Goal: Task Accomplishment & Management: Manage account settings

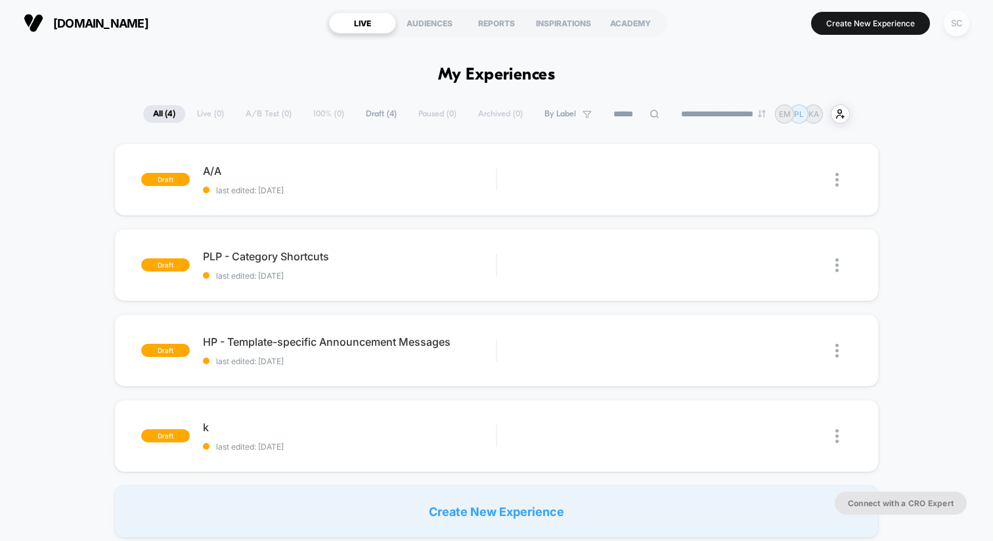
click at [953, 24] on div "SC" at bounding box center [957, 24] width 26 height 26
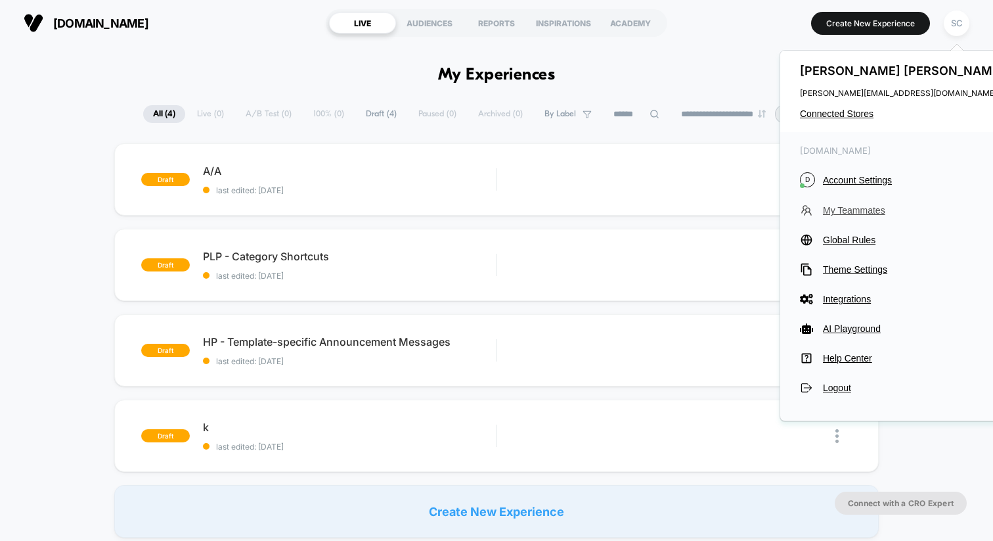
click at [833, 209] on span "My Teammates" at bounding box center [915, 210] width 185 height 11
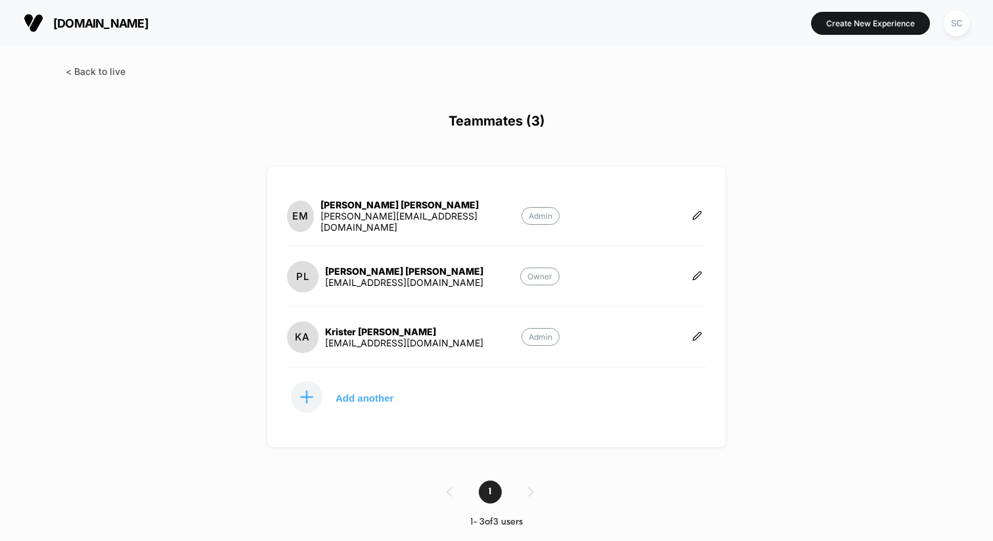
click at [112, 75] on span at bounding box center [96, 71] width 60 height 11
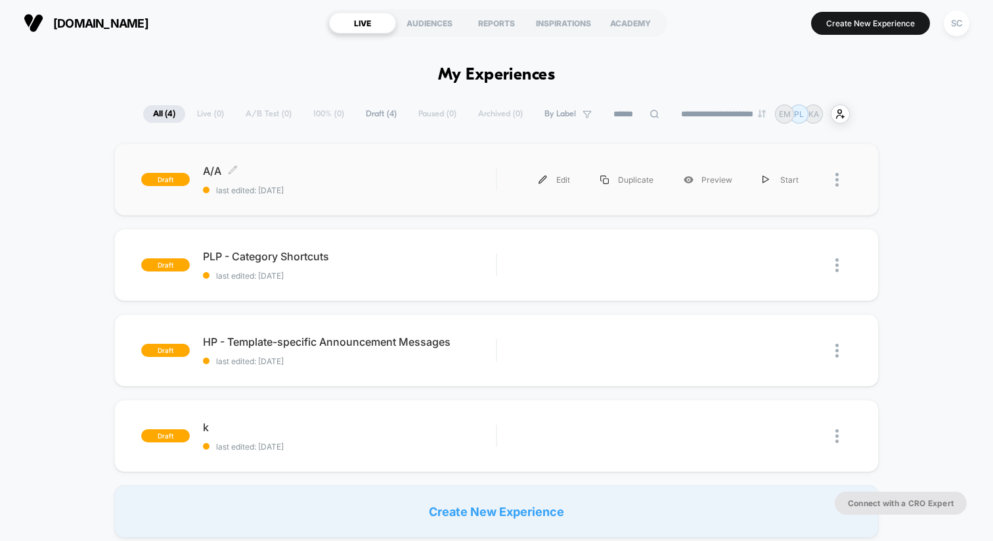
click at [351, 171] on span "A/A Click to edit experience details" at bounding box center [349, 170] width 293 height 13
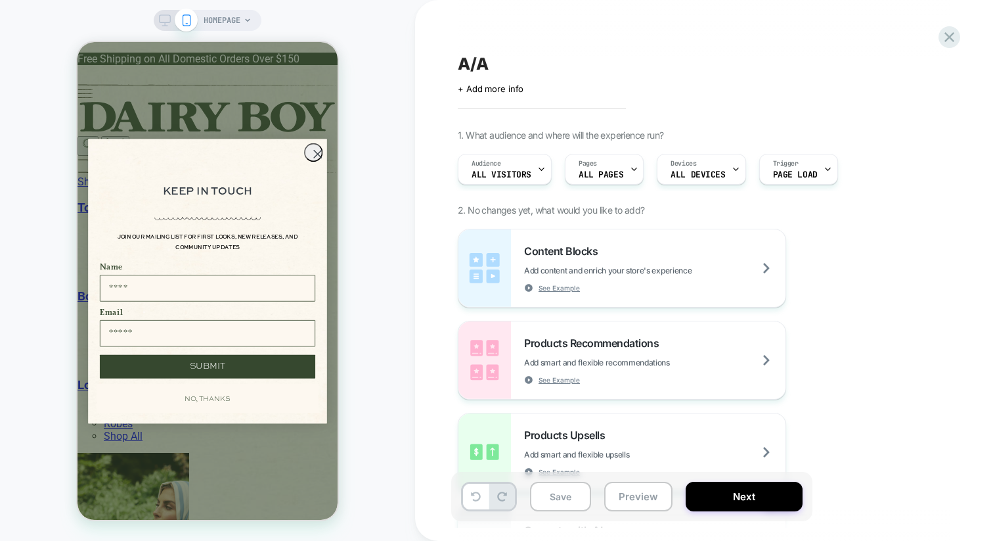
scroll to position [0, 5]
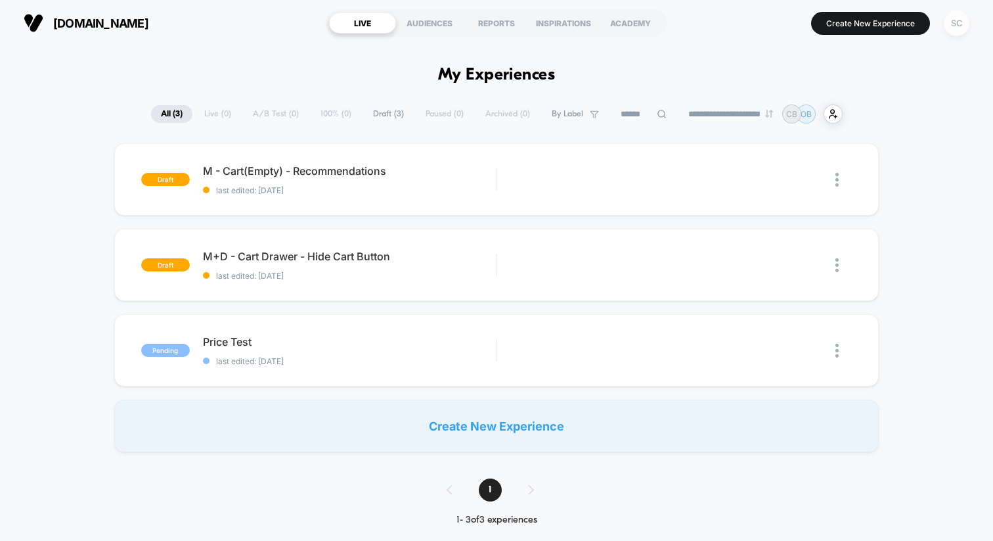
click at [959, 21] on div "SC" at bounding box center [957, 24] width 26 height 26
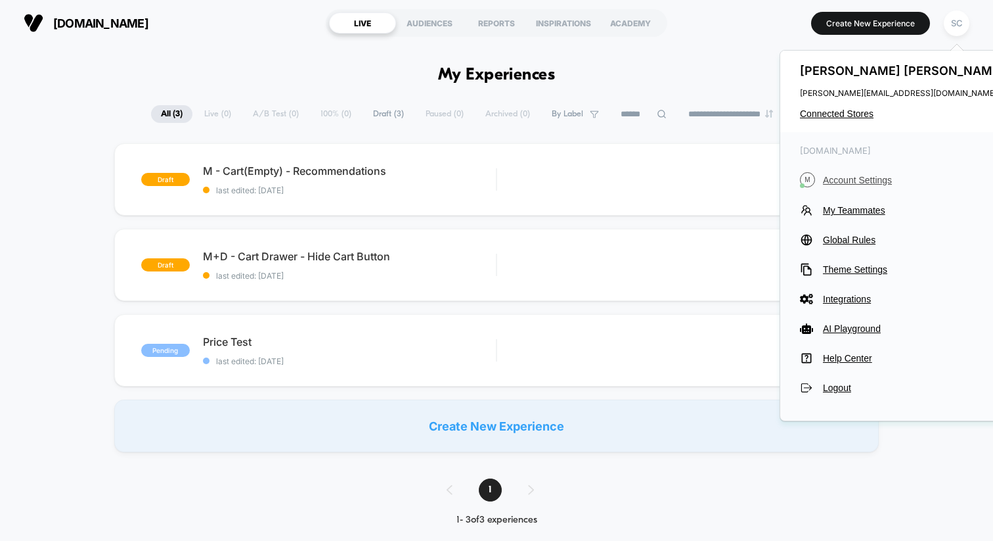
click at [830, 176] on span "Account Settings" at bounding box center [915, 180] width 185 height 11
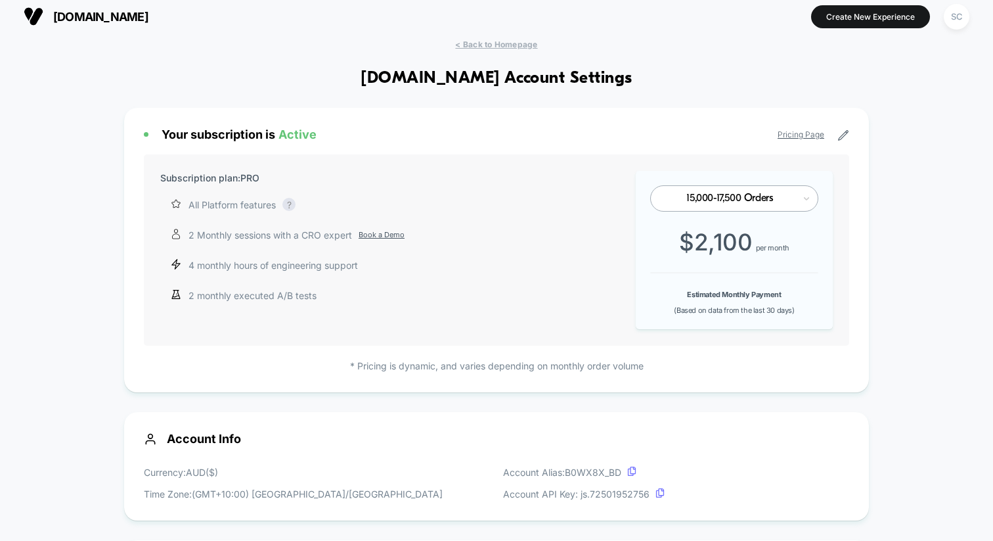
scroll to position [9, 0]
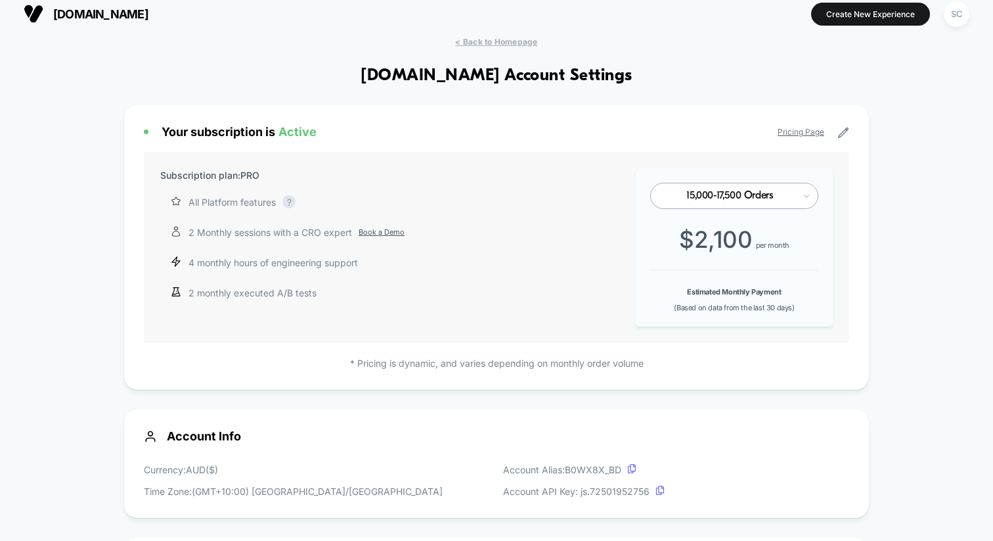
click at [841, 131] on icon at bounding box center [844, 133] width 12 height 12
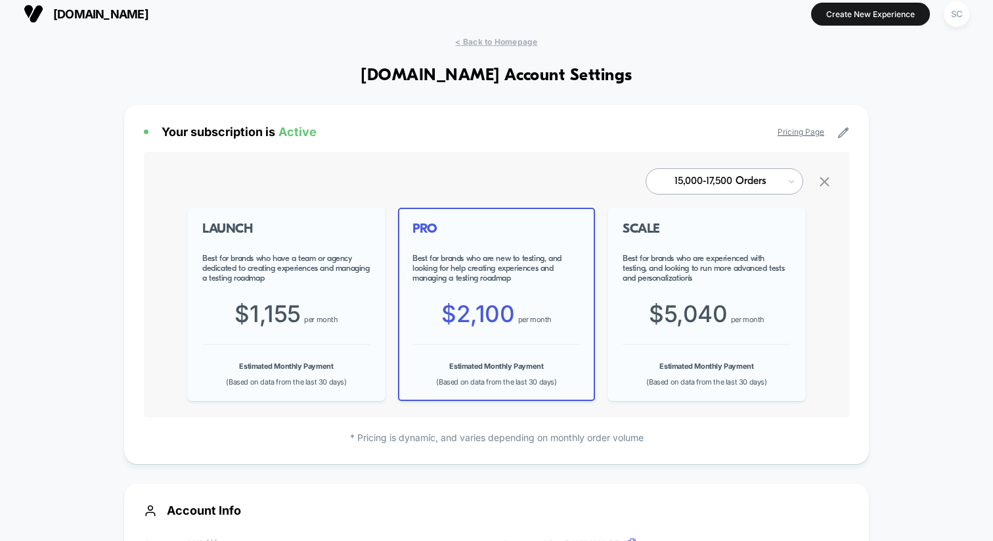
click at [313, 321] on span "per month" at bounding box center [321, 319] width 34 height 9
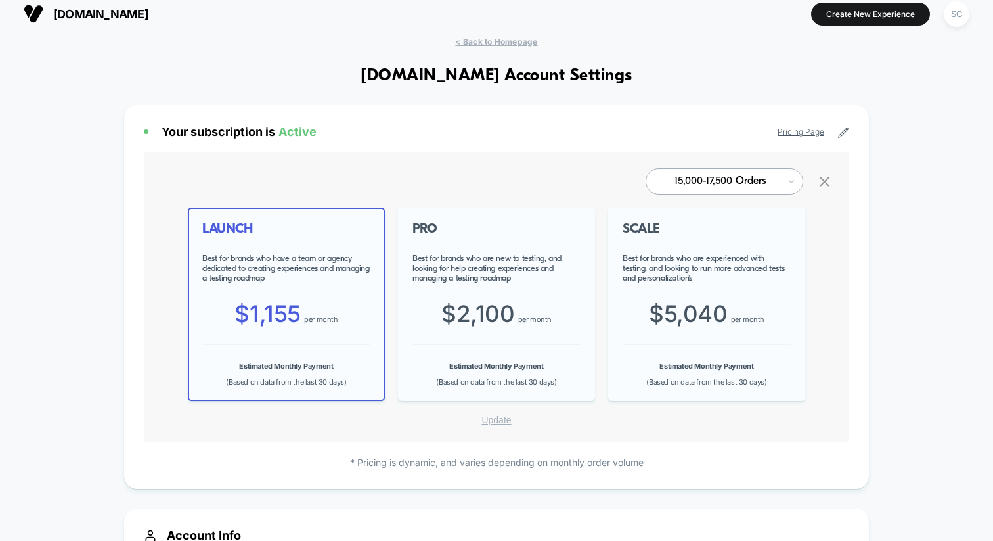
click at [502, 422] on button "Update" at bounding box center [496, 420] width 37 height 12
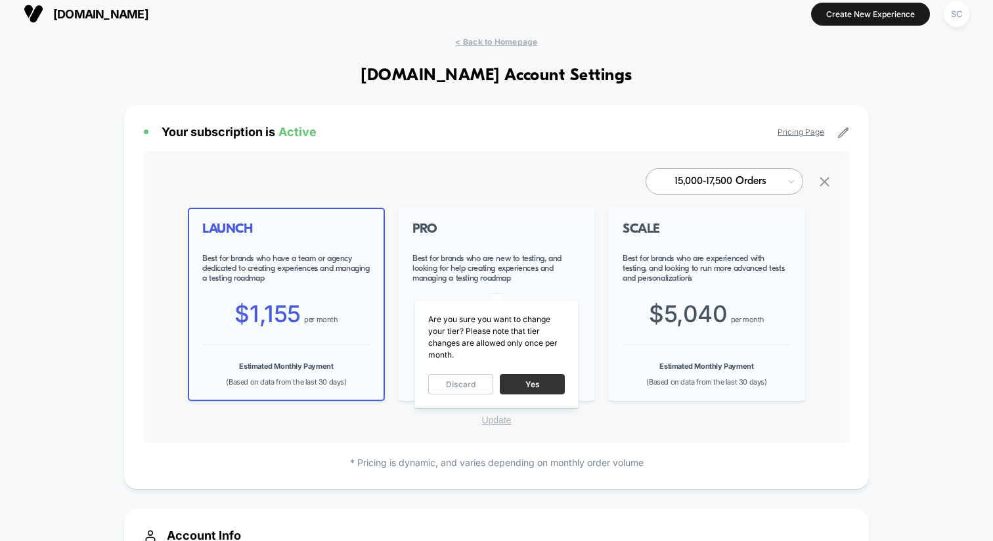
click at [523, 387] on button "Yes" at bounding box center [532, 384] width 65 height 20
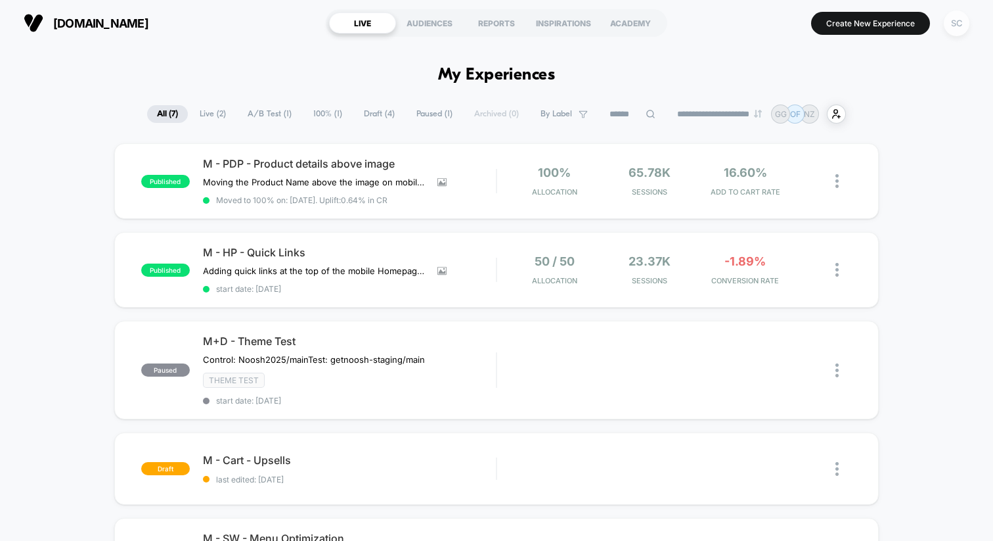
click at [964, 20] on div "SC" at bounding box center [957, 24] width 26 height 26
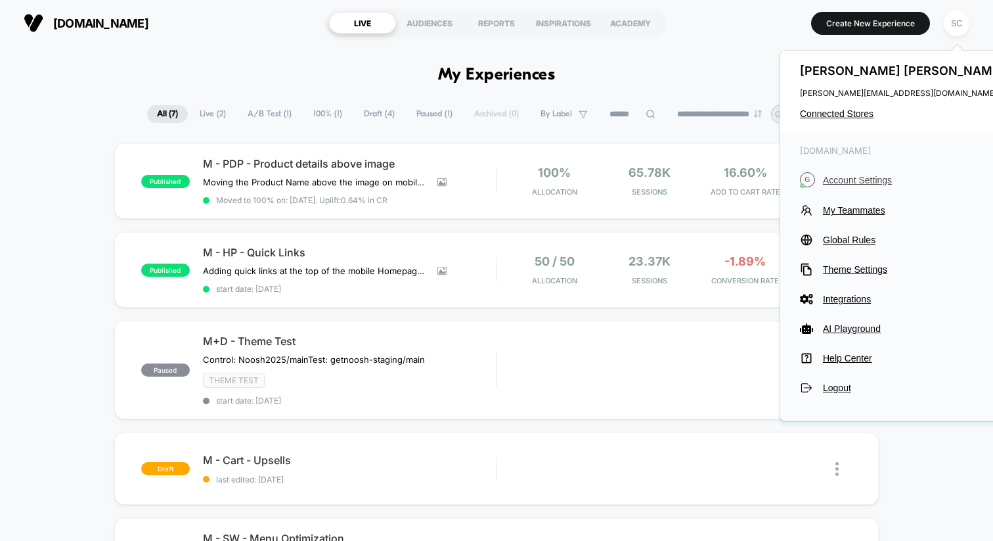
click at [826, 182] on span "Account Settings" at bounding box center [915, 180] width 185 height 11
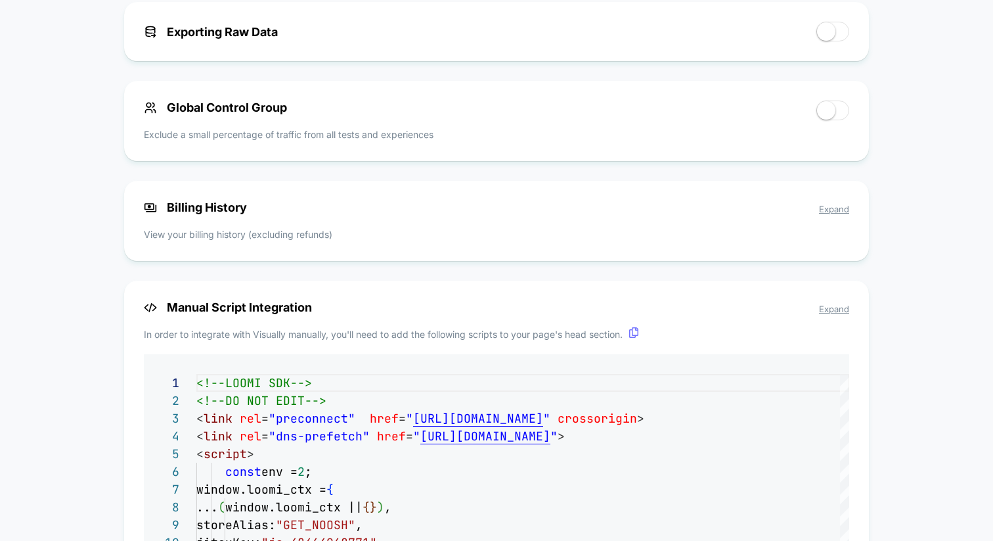
scroll to position [1060, 0]
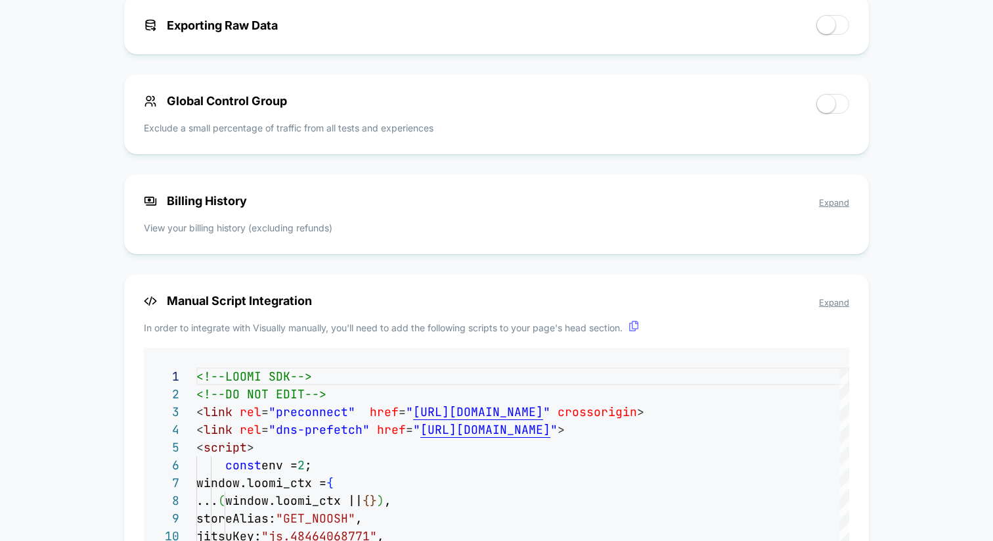
click at [830, 205] on span "Expand" at bounding box center [834, 202] width 30 height 11
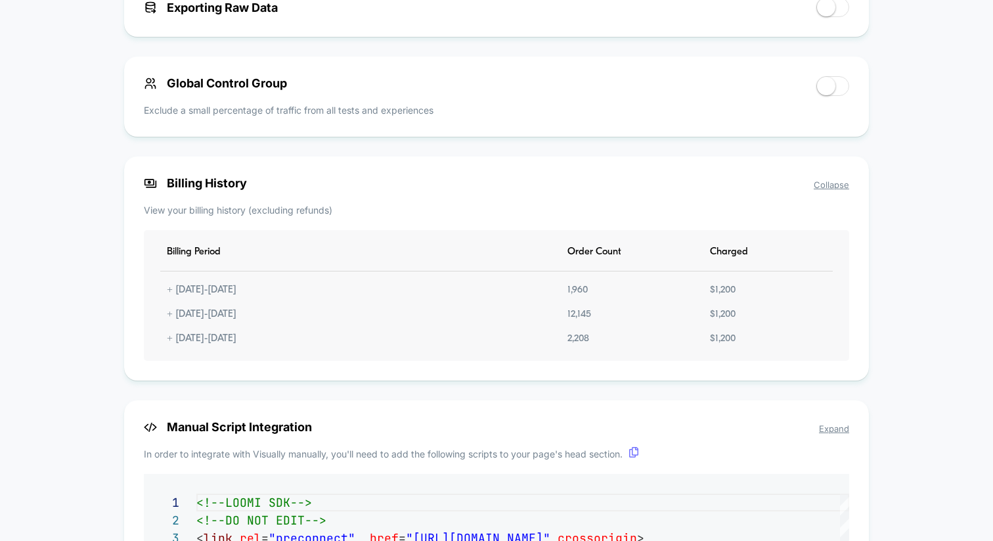
scroll to position [1089, 0]
